Goal: Task Accomplishment & Management: Manage account settings

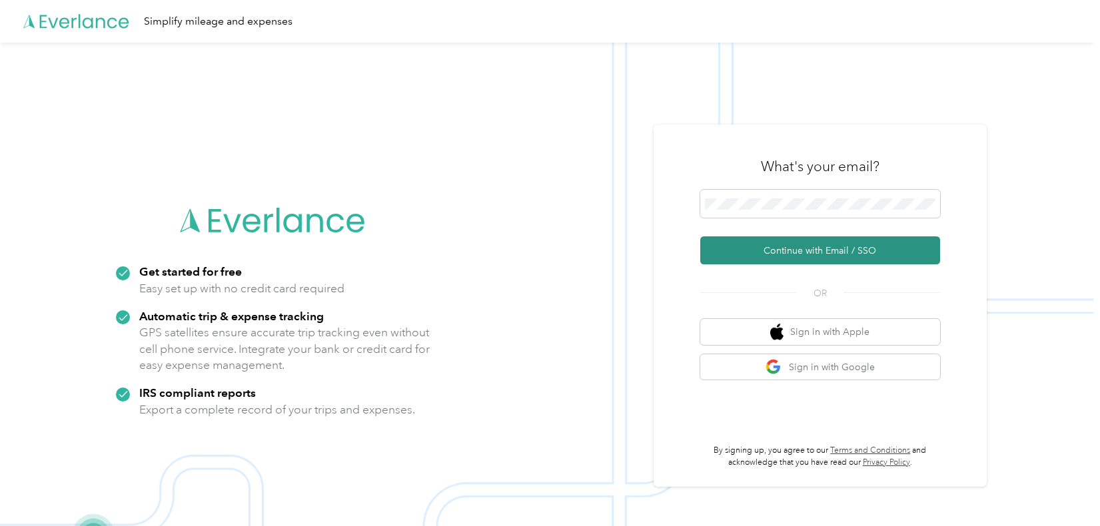
click at [793, 256] on button "Continue with Email / SSO" at bounding box center [820, 250] width 240 height 28
click at [797, 252] on button "Continue with Email / SSO" at bounding box center [820, 250] width 240 height 28
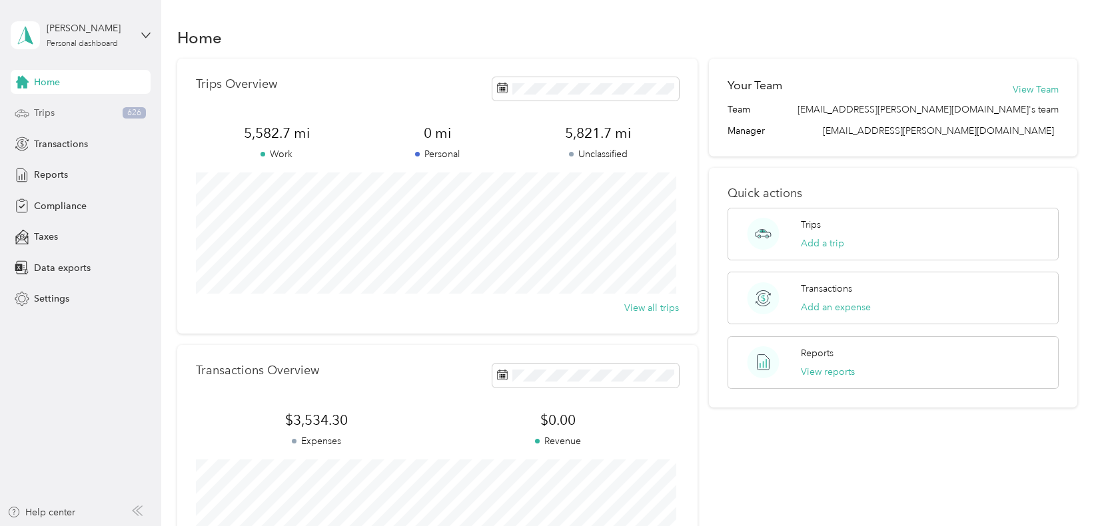
click at [53, 113] on span "Trips" at bounding box center [44, 113] width 21 height 14
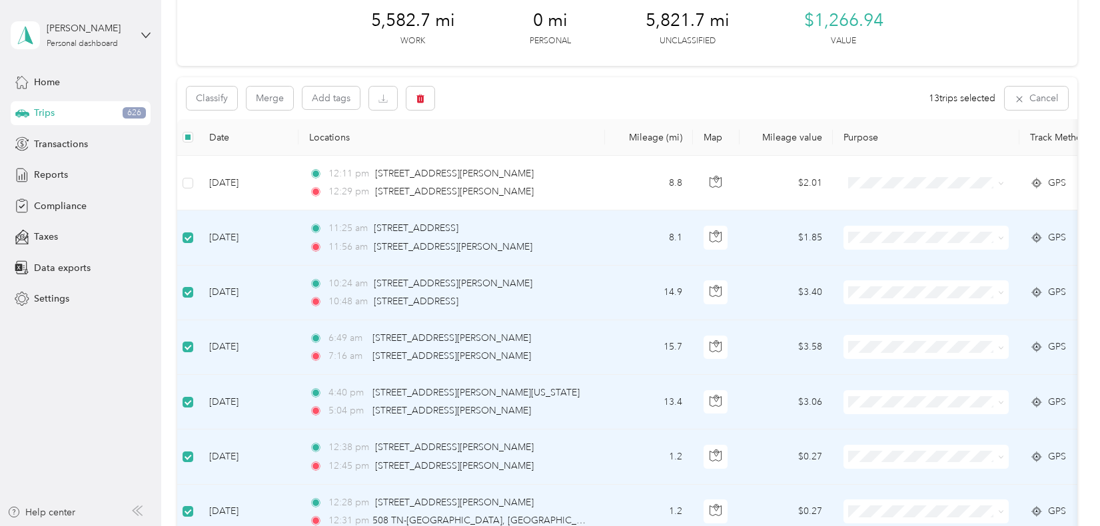
scroll to position [65, 0]
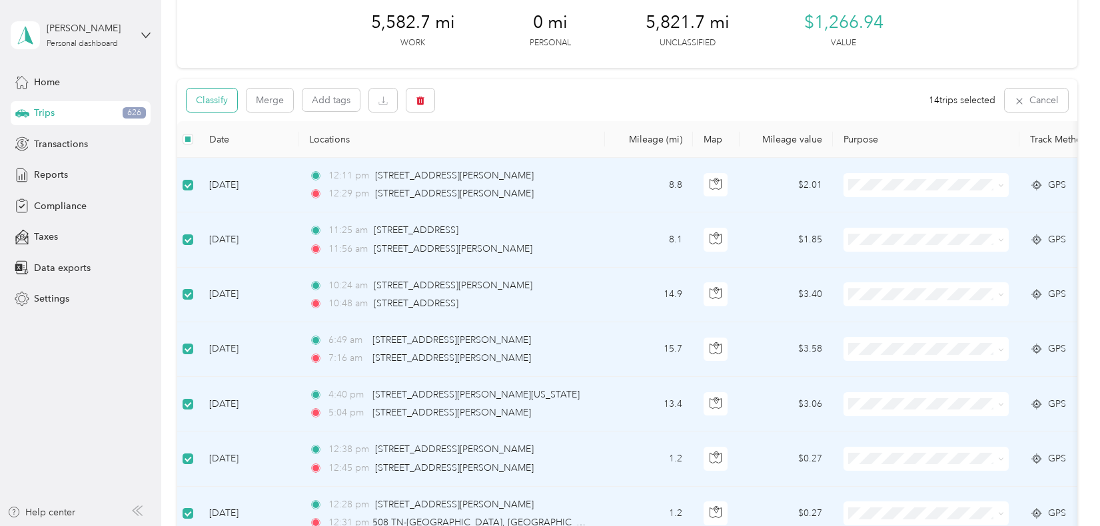
click at [231, 106] on button "Classify" at bounding box center [212, 100] width 51 height 23
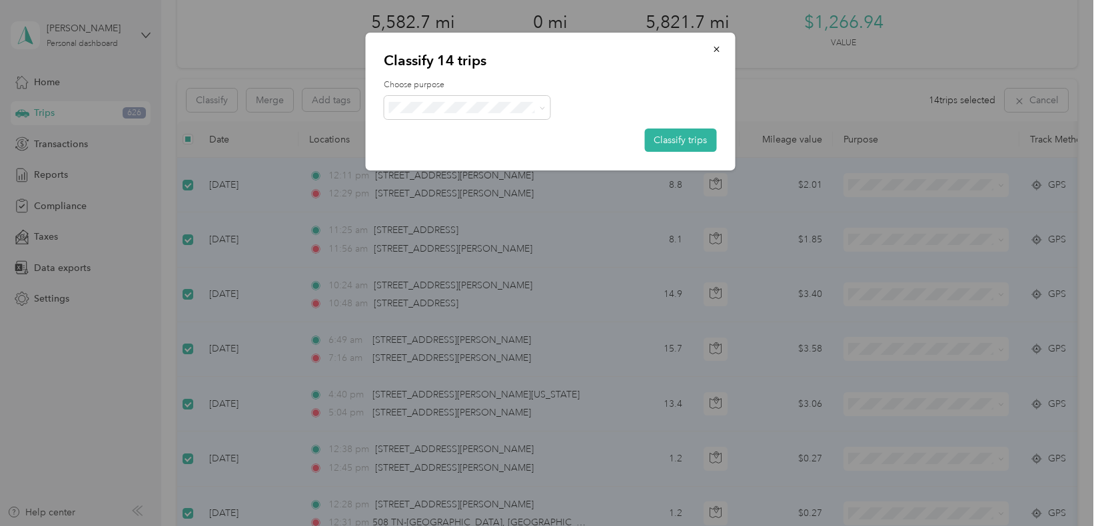
click at [459, 138] on li "Convergint Technologies" at bounding box center [467, 132] width 167 height 23
click at [653, 140] on button "Classify trips" at bounding box center [680, 140] width 72 height 23
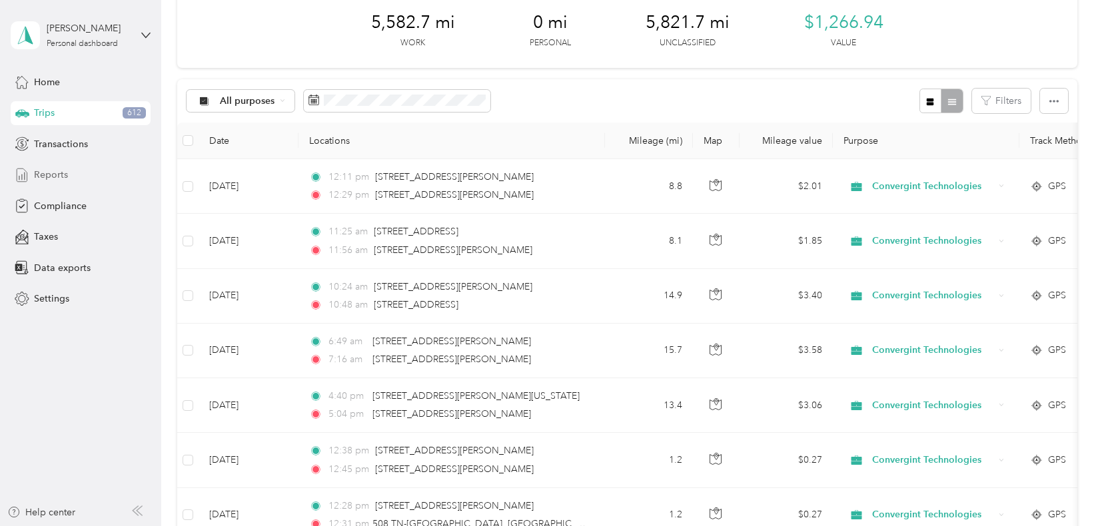
click at [59, 174] on span "Reports" at bounding box center [51, 175] width 34 height 14
